Goal: Entertainment & Leisure: Consume media (video, audio)

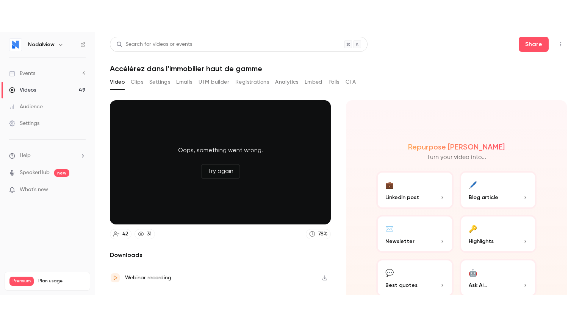
scroll to position [42, 0]
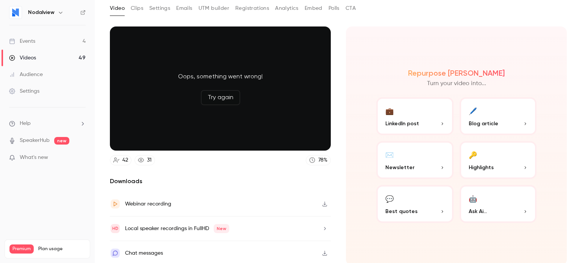
click at [479, 41] on div "Repurpose Ai Turn your video into... 💼 LinkedIn post 🖊️ Blog article ✉️ Newslet…" at bounding box center [456, 146] width 221 height 239
click at [238, 71] on div "Oops, something went wrong! Try again" at bounding box center [220, 89] width 221 height 124
click at [219, 97] on button "Try again" at bounding box center [220, 97] width 39 height 15
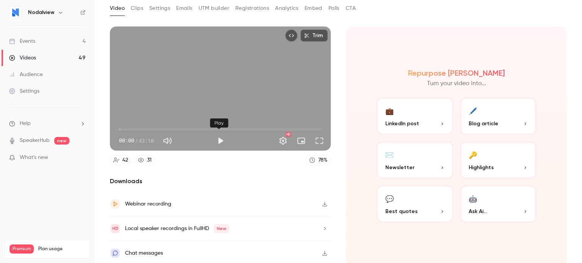
click at [220, 139] on button "Play" at bounding box center [220, 140] width 15 height 15
click at [317, 138] on button "Full screen" at bounding box center [319, 140] width 15 height 15
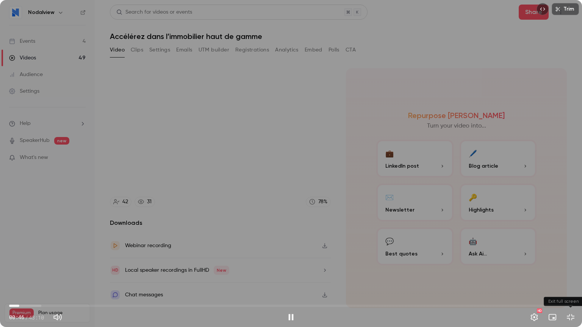
click at [571, 263] on button "Exit full screen" at bounding box center [570, 317] width 15 height 15
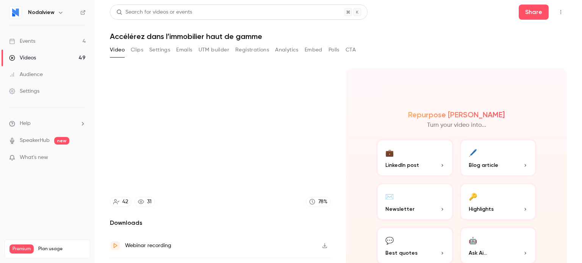
type input "****"
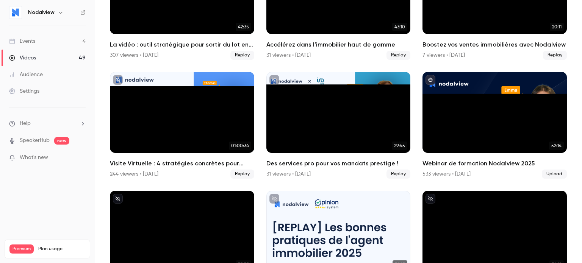
scroll to position [38, 0]
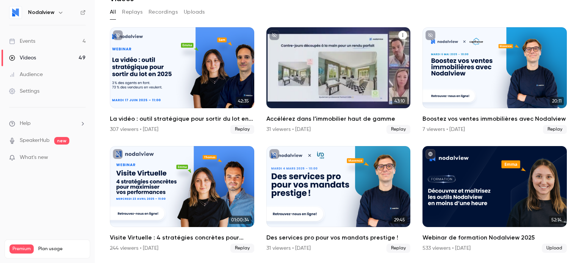
click at [322, 52] on div "Accélérez dans l’immobilier haut de gamme" at bounding box center [338, 67] width 144 height 81
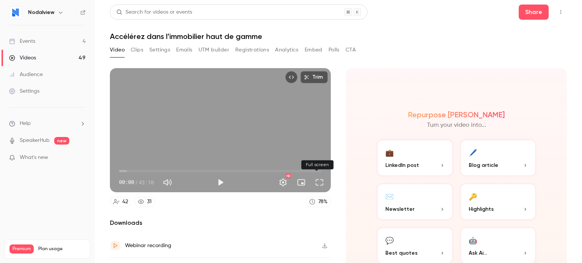
click at [313, 178] on button "Full screen" at bounding box center [319, 182] width 15 height 15
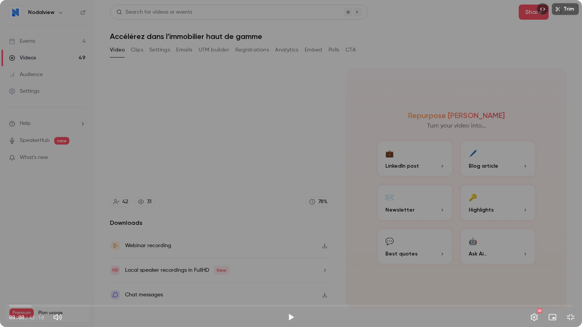
click at [280, 205] on div "Trim 00:00 00:00 / 43:10 HD" at bounding box center [291, 163] width 582 height 327
click at [13, 263] on span "00:19" at bounding box center [291, 306] width 564 height 12
click at [575, 263] on button "Exit full screen" at bounding box center [570, 317] width 15 height 15
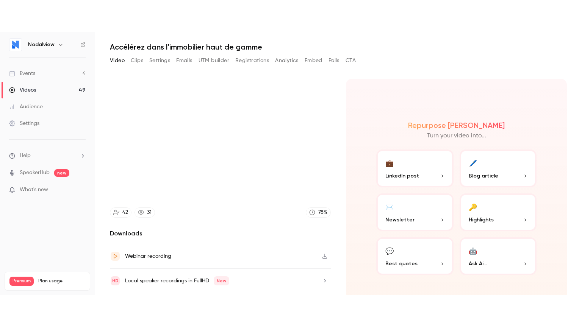
scroll to position [42, 0]
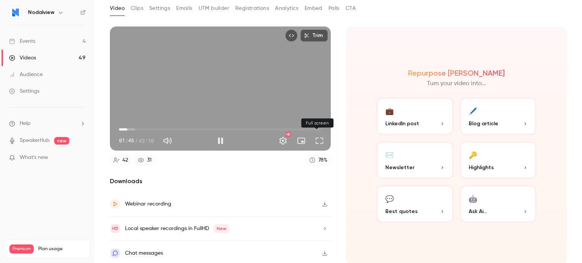
click at [315, 136] on button "Full screen" at bounding box center [319, 140] width 15 height 15
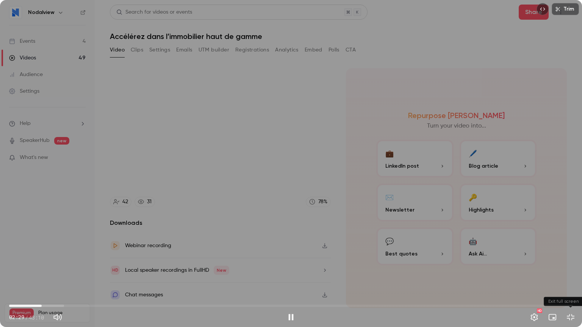
click at [569, 263] on button "Exit full screen" at bounding box center [570, 317] width 15 height 15
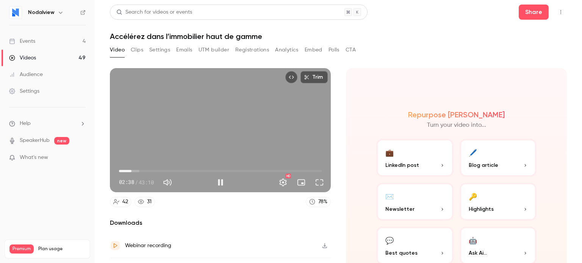
click at [229, 115] on div "Trim 02:38 02:38 / 43:10 HD" at bounding box center [220, 130] width 221 height 124
click at [226, 147] on div "Trim 02:38 02:38 / 43:10 HD" at bounding box center [220, 130] width 221 height 124
click at [314, 180] on button "Full screen" at bounding box center [319, 182] width 15 height 15
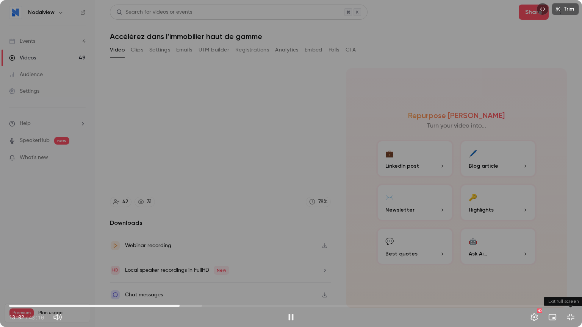
click at [569, 263] on button "Exit full screen" at bounding box center [570, 317] width 15 height 15
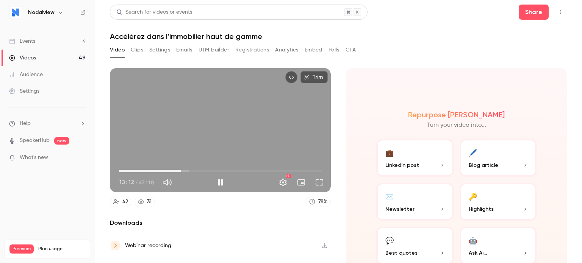
click at [438, 61] on div "Trim 13:12 13:12 / 43:10 HD 42 31 78 % Downloads Webinar recording Local speake…" at bounding box center [338, 151] width 457 height 185
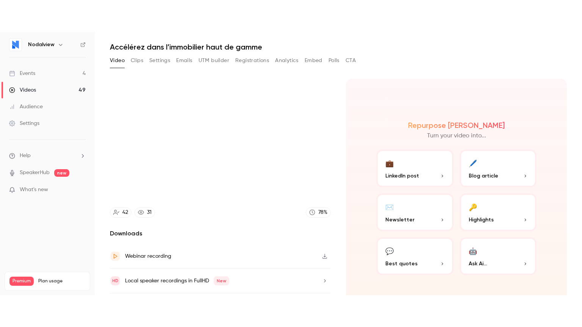
scroll to position [42, 0]
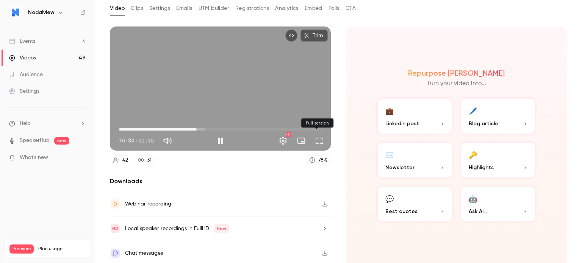
click at [318, 141] on button "Full screen" at bounding box center [319, 140] width 15 height 15
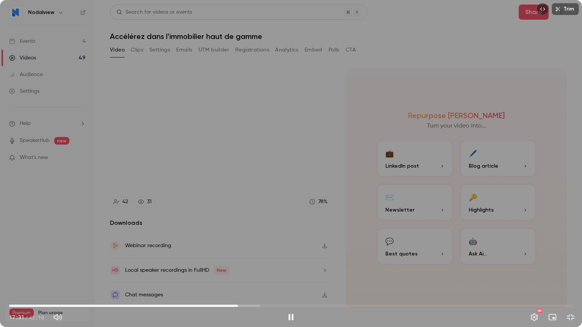
click at [570, 263] on button "Exit full screen" at bounding box center [570, 317] width 15 height 15
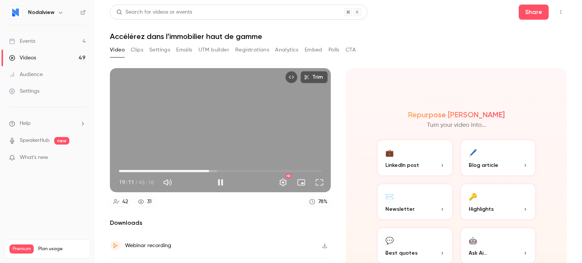
click at [238, 139] on div "Trim 19:11 19:11 / 43:10 HD" at bounding box center [220, 130] width 221 height 124
type input "******"
